Goal: Navigation & Orientation: Find specific page/section

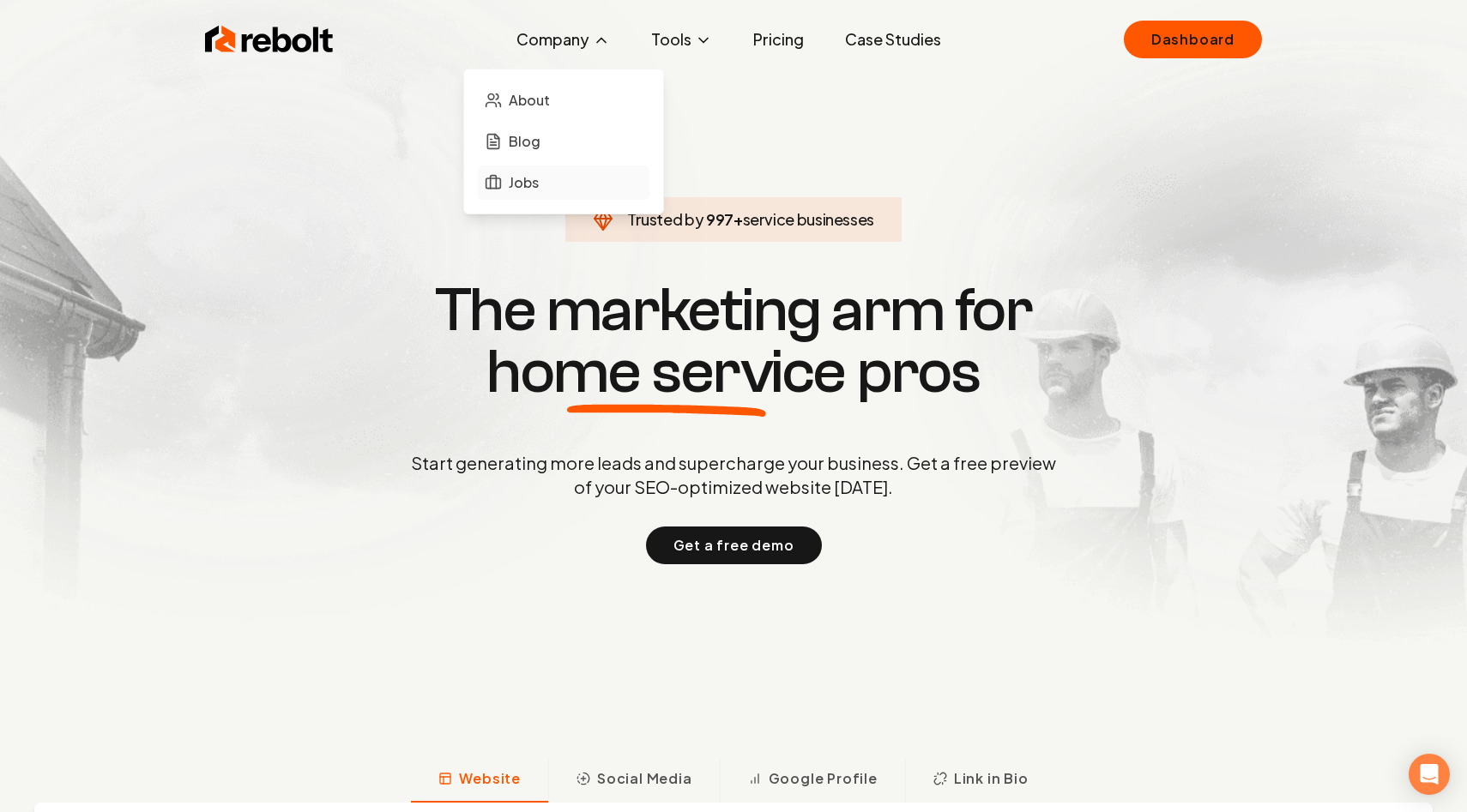
click at [519, 177] on span "Jobs" at bounding box center [523, 183] width 30 height 21
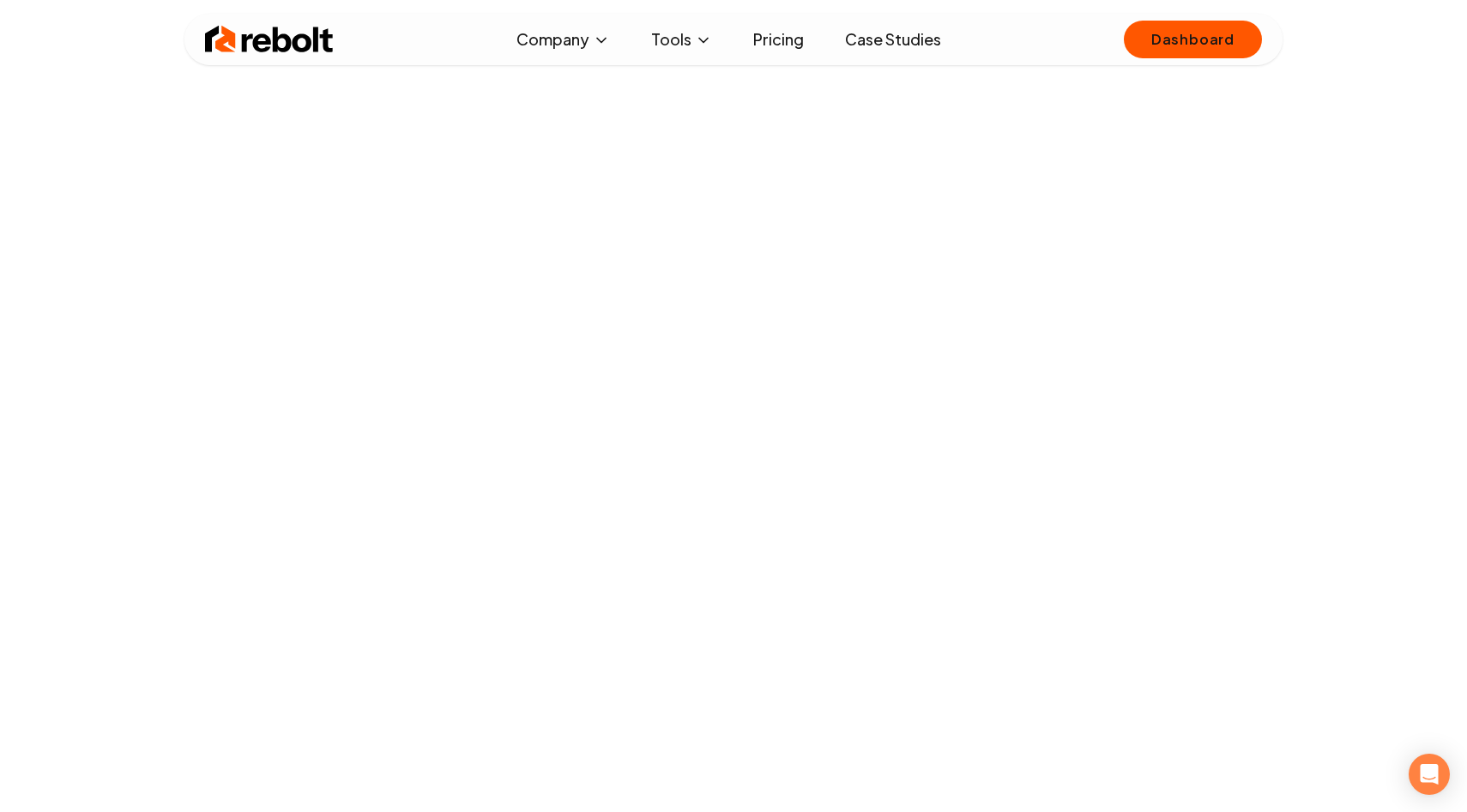
scroll to position [39, 0]
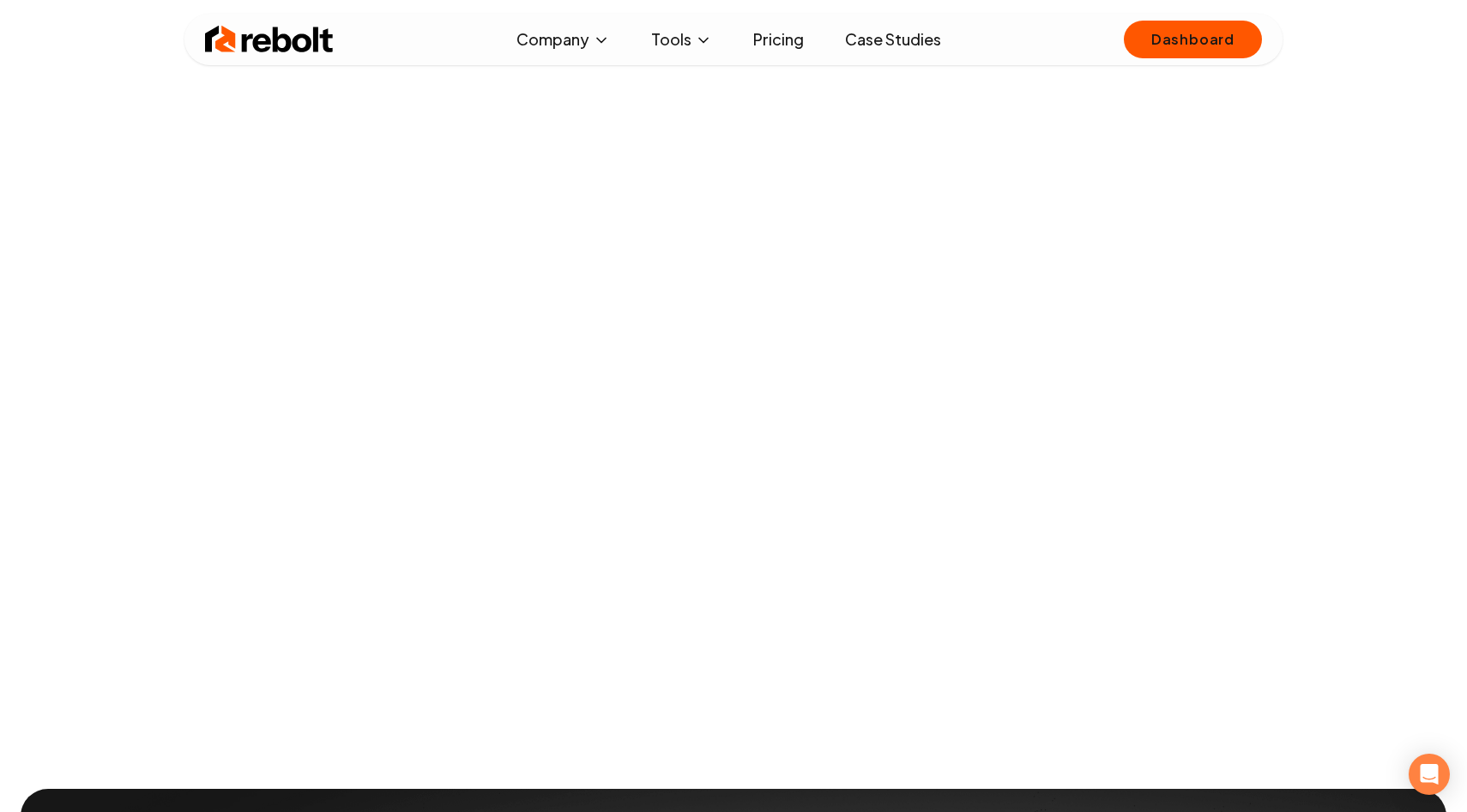
scroll to position [1590, 0]
